Goal: Information Seeking & Learning: Learn about a topic

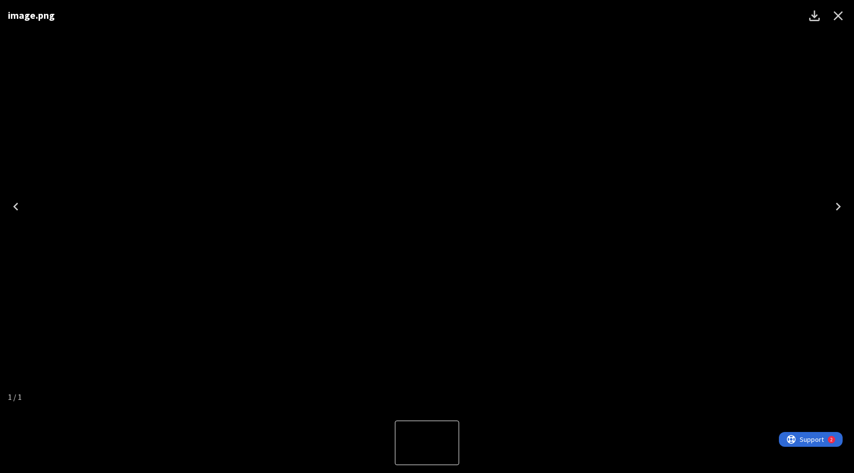
scroll to position [249, 0]
drag, startPoint x: 146, startPoint y: 50, endPoint x: 222, endPoint y: 81, distance: 81.5
click at [223, 89] on div "image.png image.png image.png" at bounding box center [427, 206] width 3076 height 413
click at [831, 18] on icon "Close" at bounding box center [828, 15] width 9 height 9
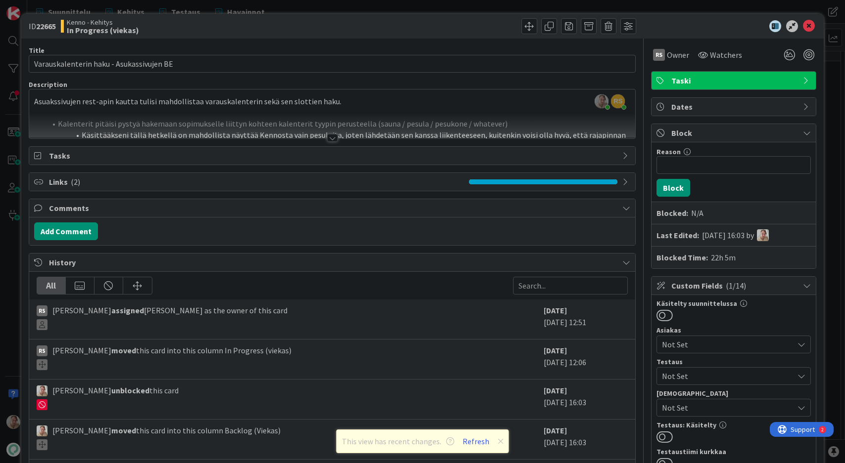
click at [470, 119] on div at bounding box center [332, 125] width 606 height 25
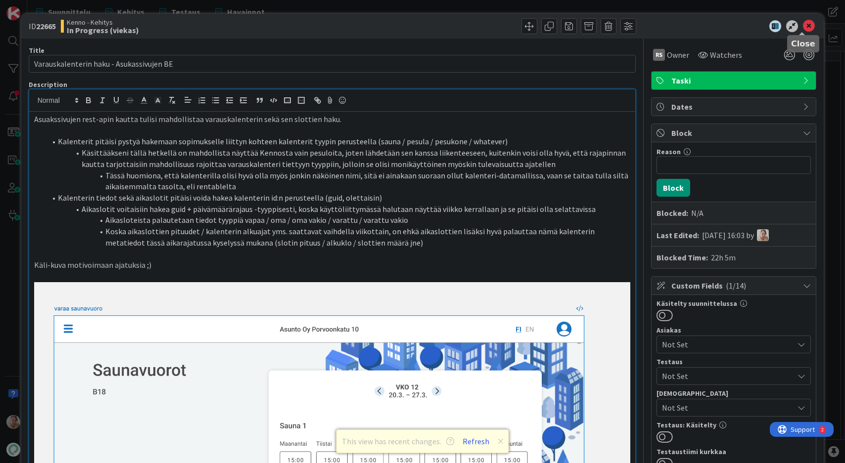
click at [803, 23] on icon at bounding box center [809, 26] width 12 height 12
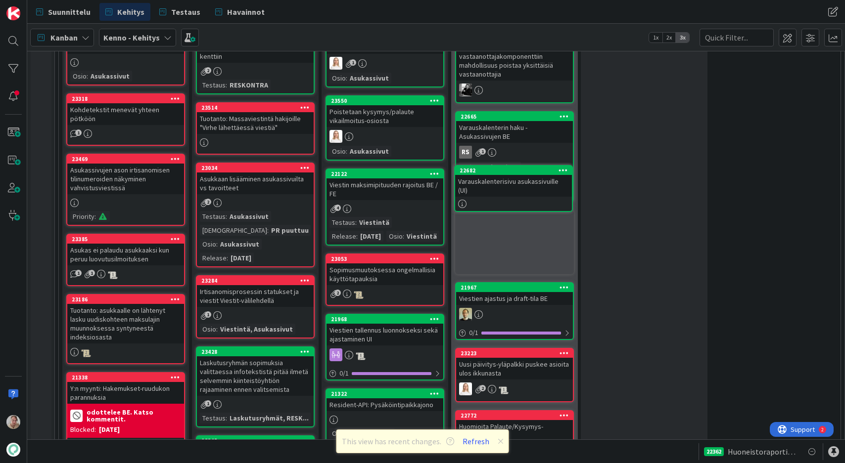
scroll to position [348, 0]
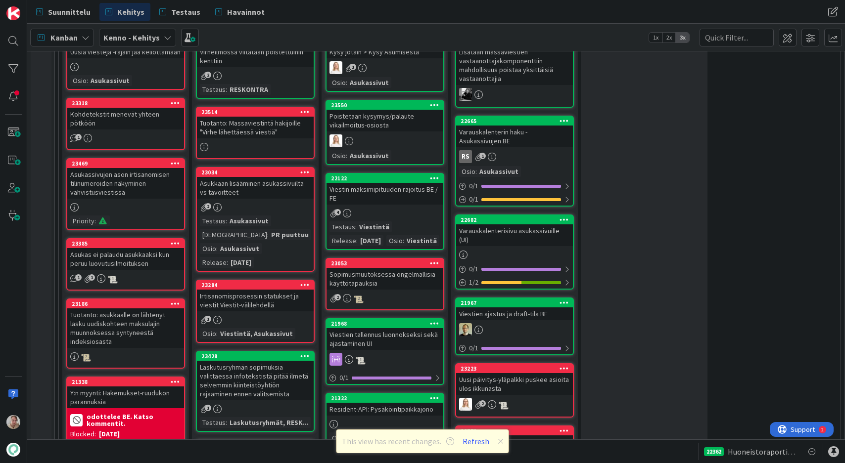
click at [500, 231] on div "Varauskalenterisivu asukassivuille (UI)" at bounding box center [514, 236] width 117 height 22
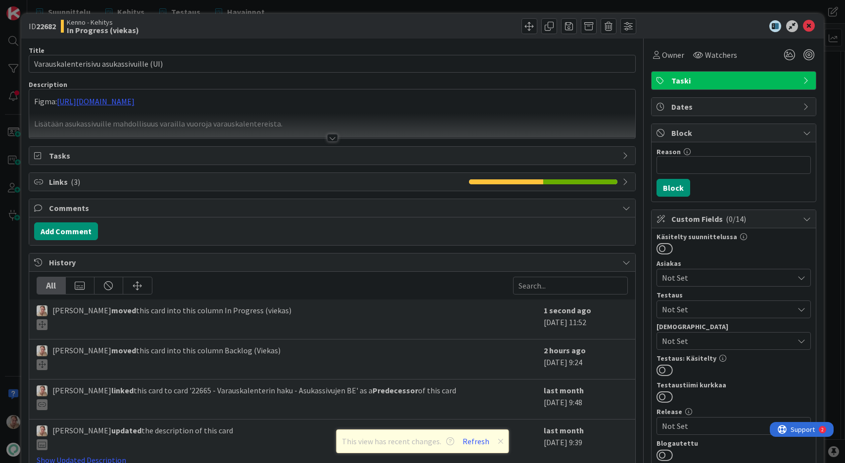
click at [188, 115] on div at bounding box center [332, 125] width 606 height 25
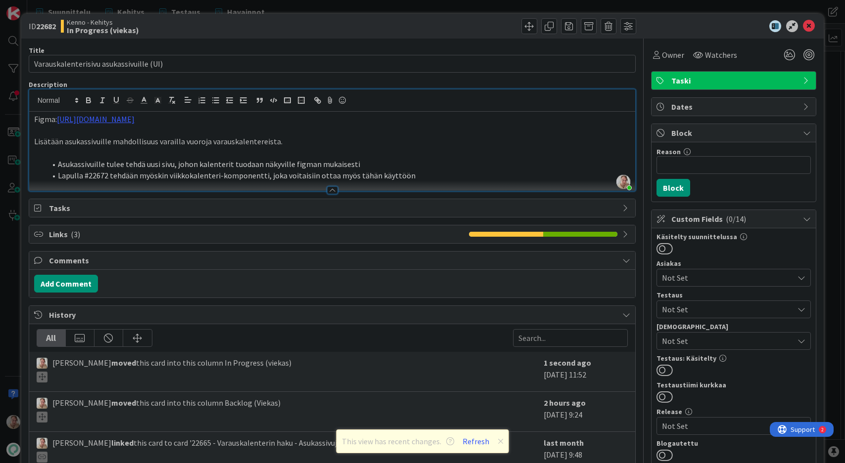
click at [416, 173] on li "Lapulla #22672 tehdään myöskin viikkokalenteri-komponentti, joka voitaisiin ott…" at bounding box center [338, 175] width 584 height 11
click at [666, 56] on span "Owner" at bounding box center [673, 55] width 22 height 12
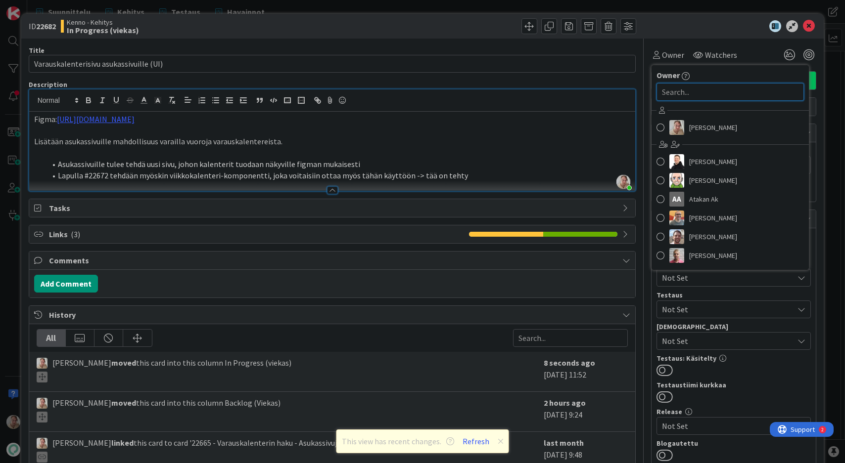
click at [679, 95] on input "text" at bounding box center [729, 92] width 147 height 18
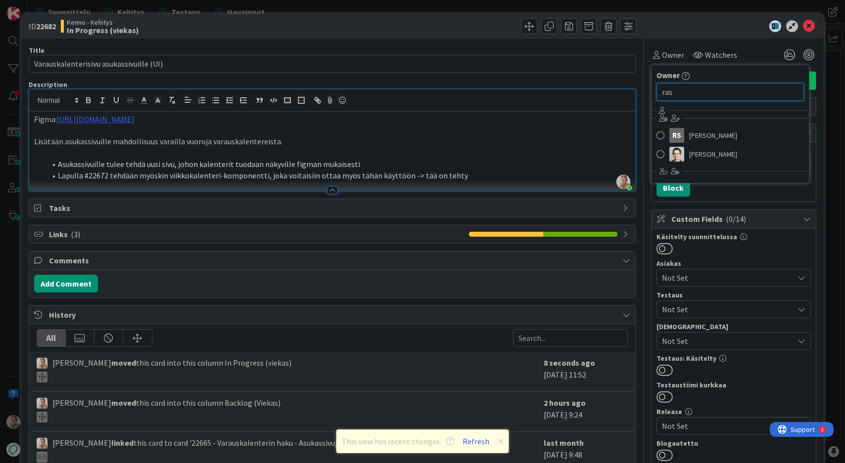
type input "ras"
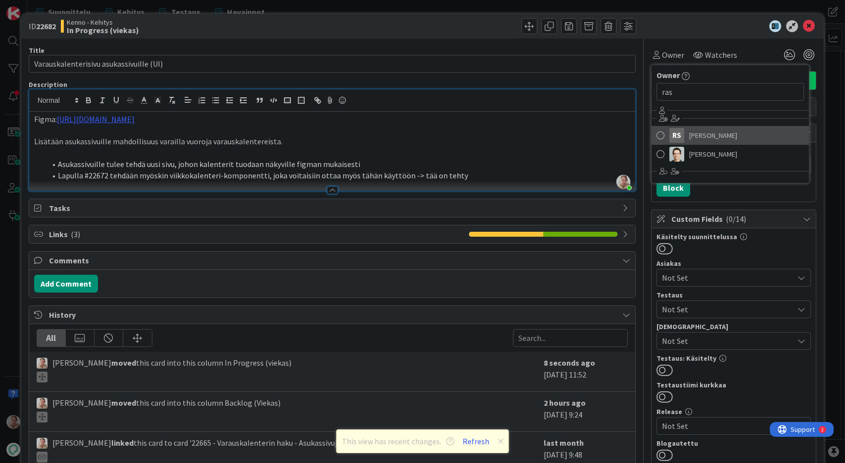
click at [702, 134] on span "[PERSON_NAME]" at bounding box center [713, 135] width 48 height 15
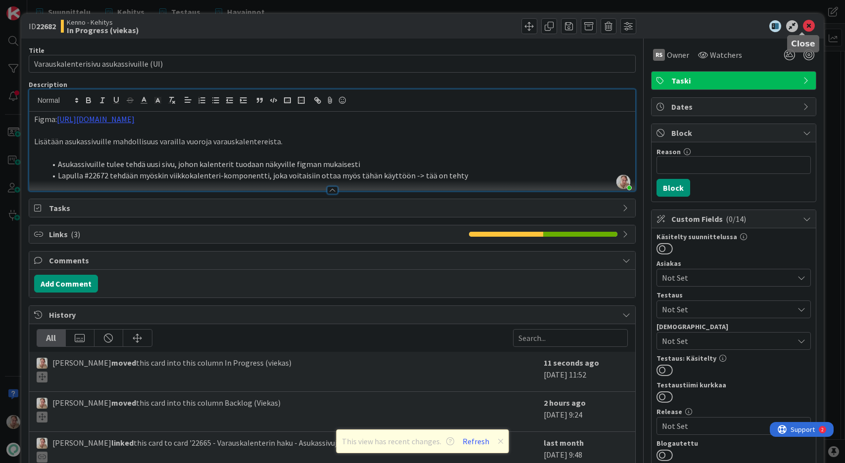
click at [803, 24] on icon at bounding box center [809, 26] width 12 height 12
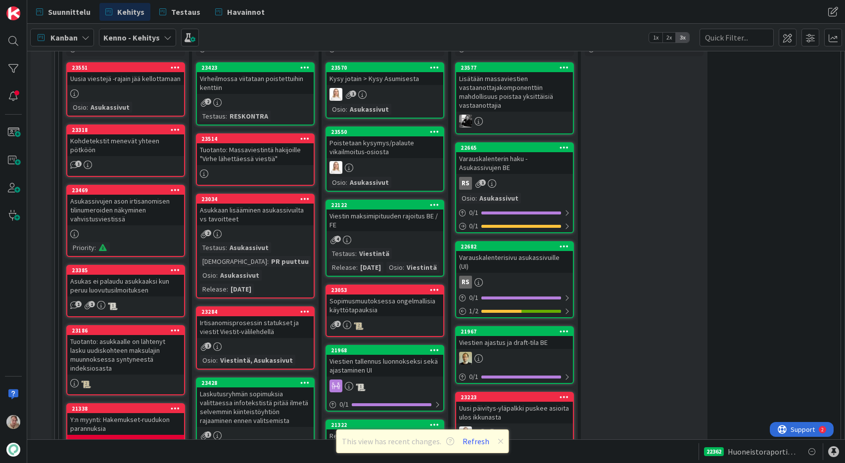
click at [512, 170] on div "Varauskalenterin haku - Asukassivujen BE" at bounding box center [514, 163] width 117 height 22
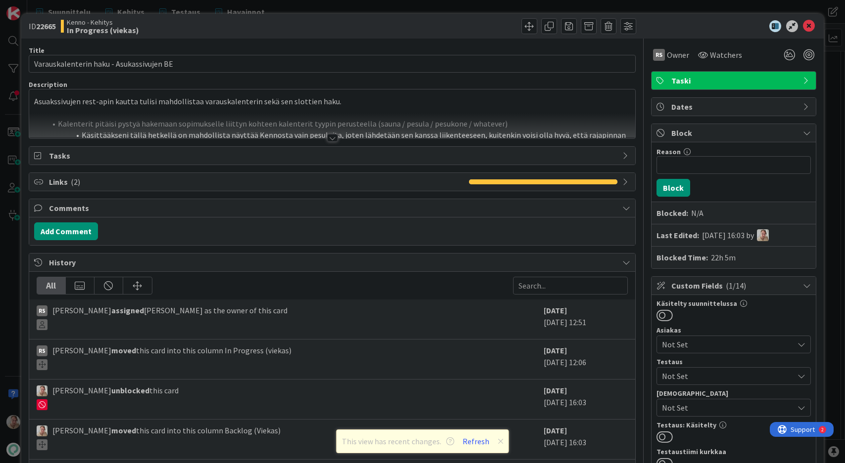
click at [267, 130] on div at bounding box center [332, 125] width 606 height 25
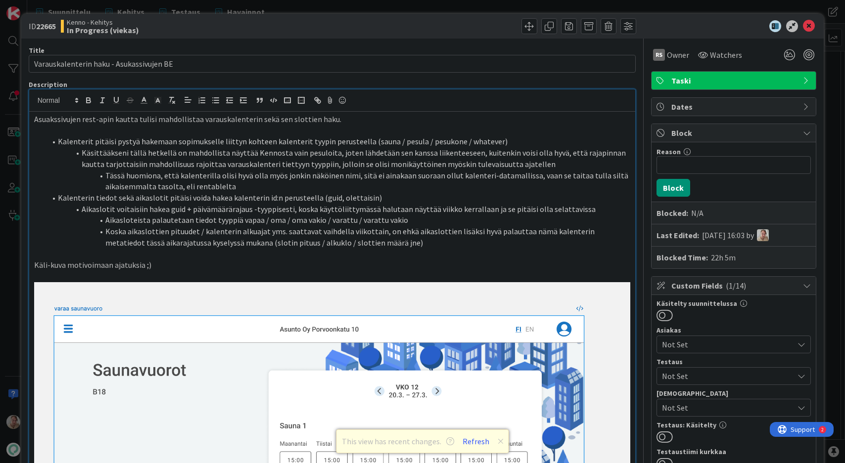
click at [176, 263] on p "Käli-kuva motivoimaan ajatuksia ;)" at bounding box center [332, 265] width 596 height 11
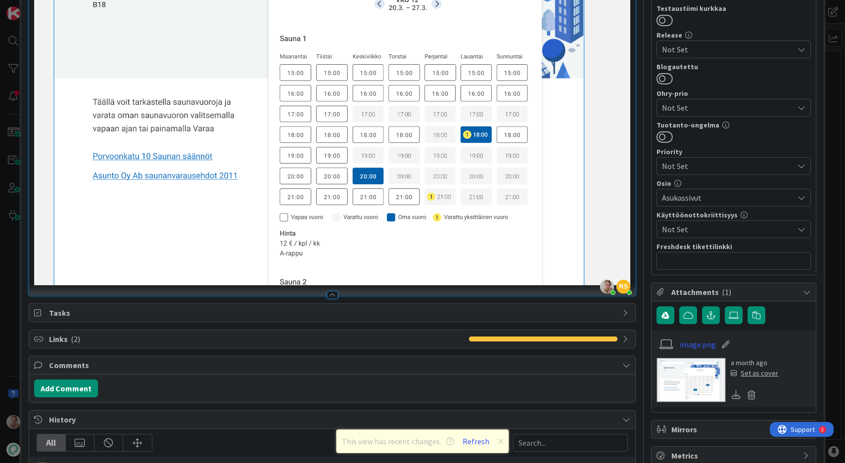
scroll to position [675, 0]
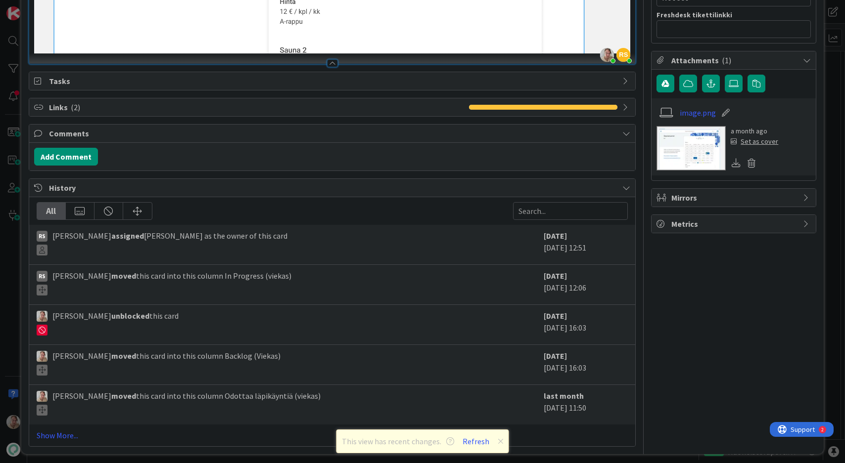
click at [63, 104] on span "Links ( 2 )" at bounding box center [256, 107] width 415 height 12
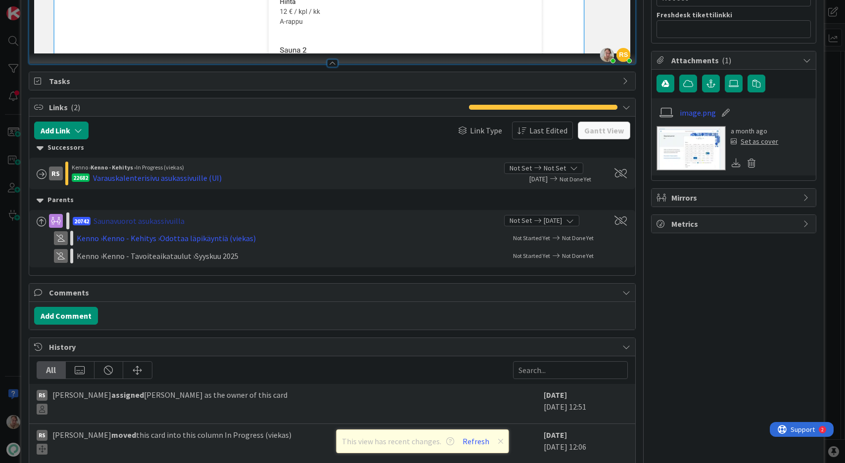
click at [125, 216] on div "Saunavuorot asukassivuilla" at bounding box center [138, 221] width 91 height 12
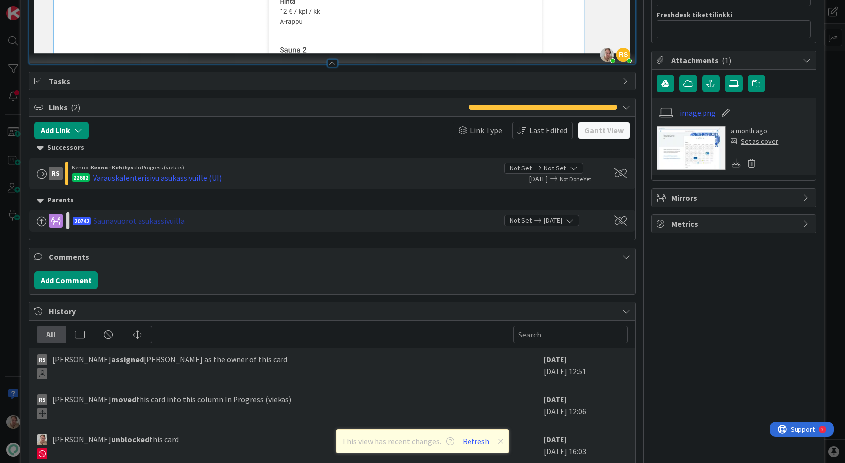
click at [136, 215] on div "Saunavuorot asukassivuilla" at bounding box center [138, 221] width 91 height 12
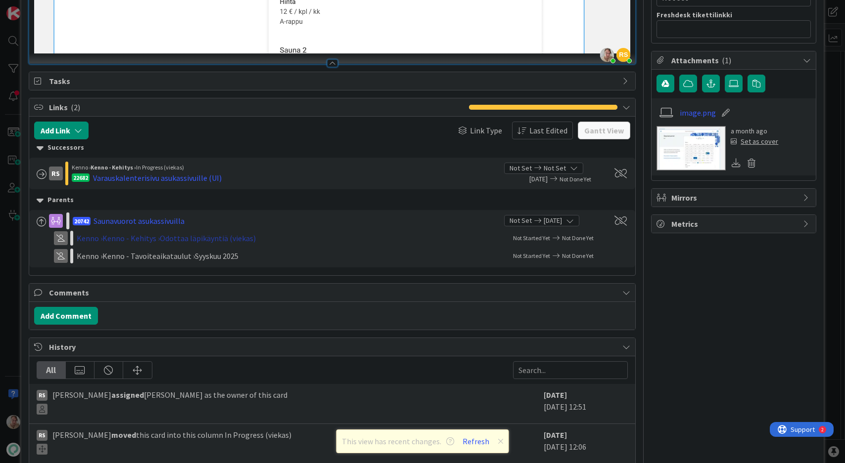
click at [149, 236] on div "Kenno › Kenno - Kehitys › Odottaa läpikäyntiä (viekas)" at bounding box center [205, 238] width 257 height 12
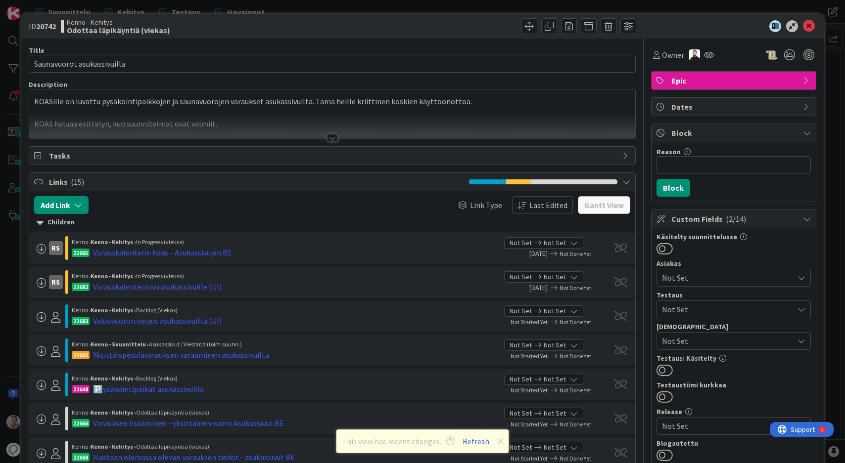
click at [181, 113] on div at bounding box center [332, 125] width 606 height 25
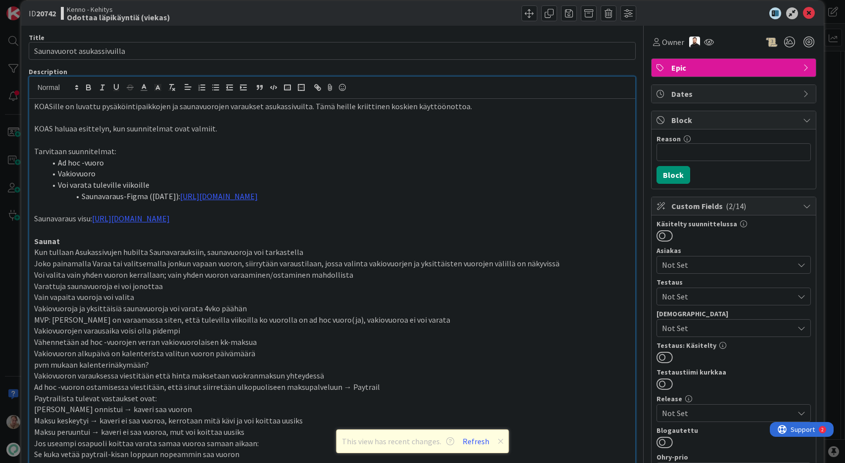
scroll to position [25, 0]
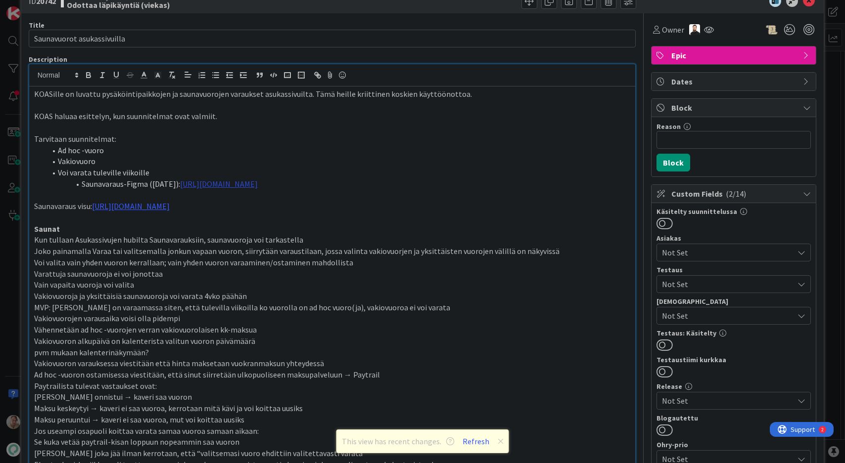
click at [258, 184] on link "[URL][DOMAIN_NAME]" at bounding box center [219, 184] width 78 height 10
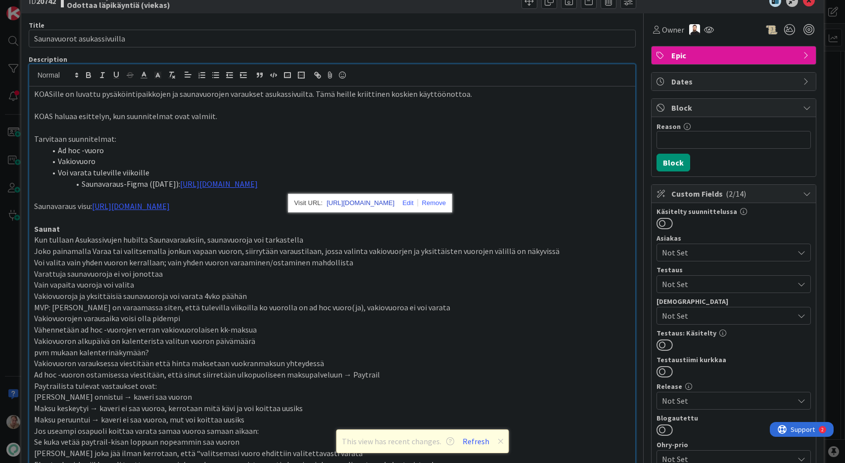
click at [348, 205] on link "[URL][DOMAIN_NAME]" at bounding box center [360, 203] width 68 height 13
click at [157, 226] on p "Saunat" at bounding box center [332, 229] width 596 height 11
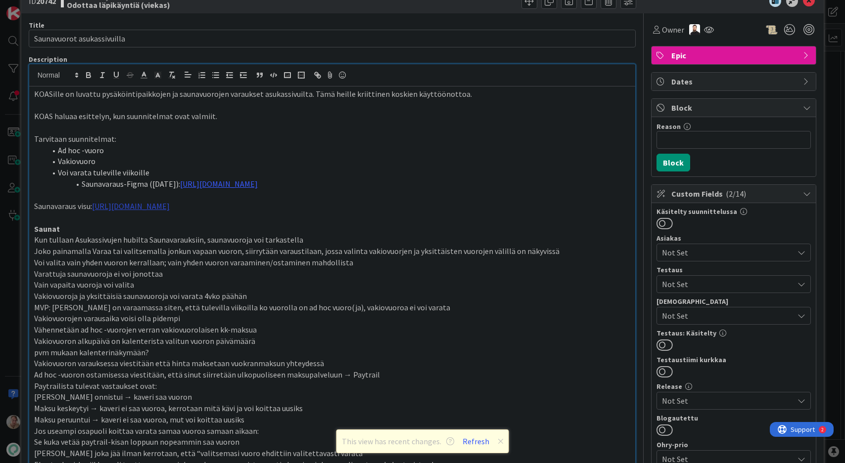
click at [156, 209] on link "[URL][DOMAIN_NAME]" at bounding box center [131, 206] width 78 height 10
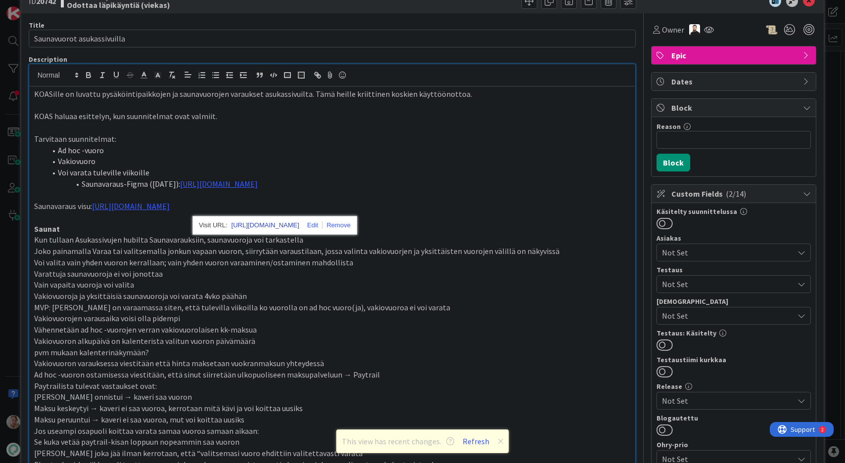
click at [268, 221] on link "[URL][DOMAIN_NAME]" at bounding box center [265, 225] width 68 height 13
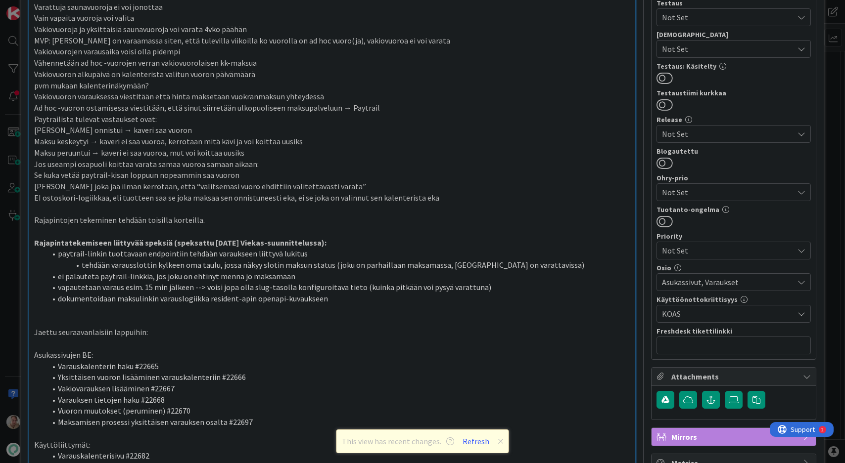
scroll to position [0, 0]
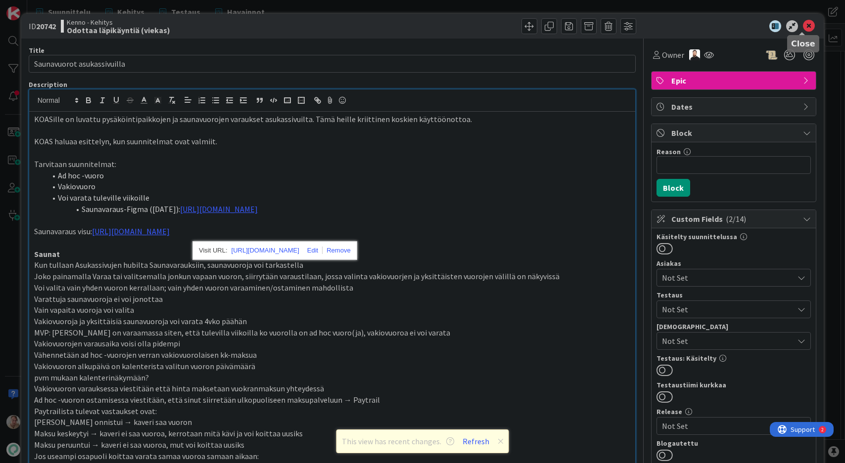
click at [803, 28] on icon at bounding box center [809, 26] width 12 height 12
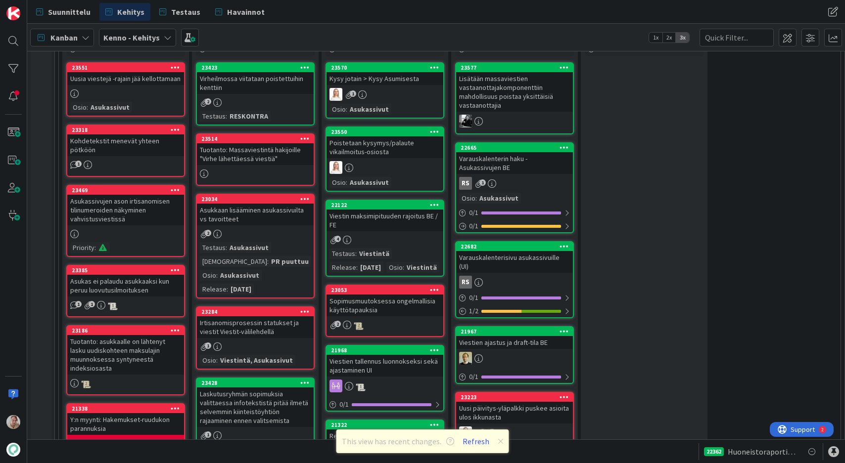
scroll to position [459, 0]
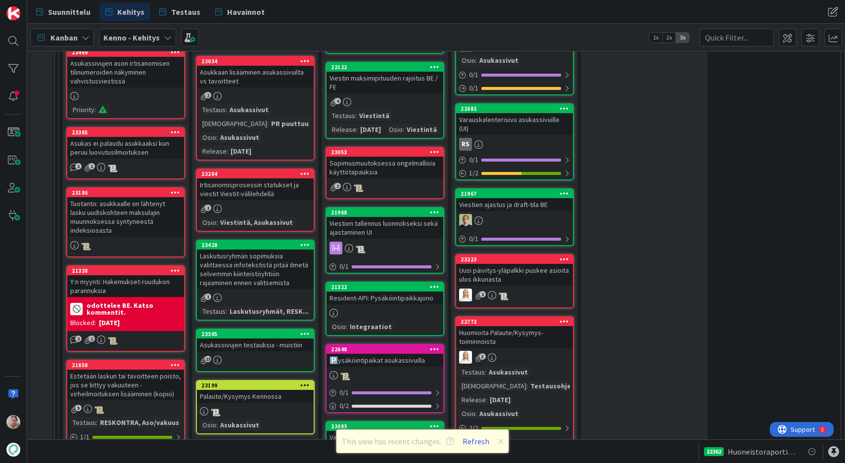
click at [508, 125] on div "Varauskalenterisivu asukassivuille (UI)" at bounding box center [514, 124] width 117 height 22
